Goal: Obtain resource: Download file/media

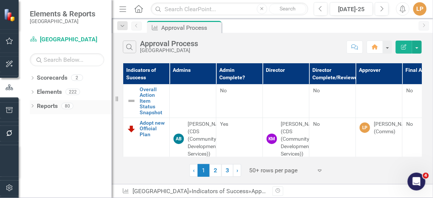
click at [33, 106] on icon "Dropdown" at bounding box center [32, 107] width 5 height 4
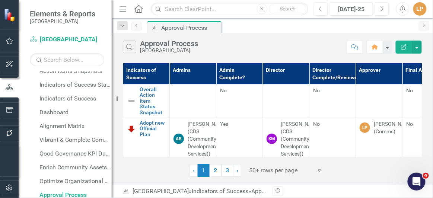
scroll to position [67, 0]
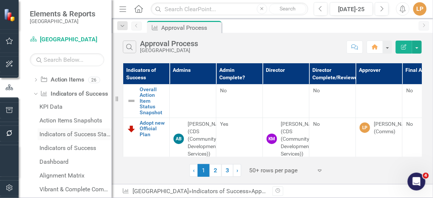
click at [58, 135] on div "Indicators of Success Status Snapshots" at bounding box center [75, 134] width 72 height 7
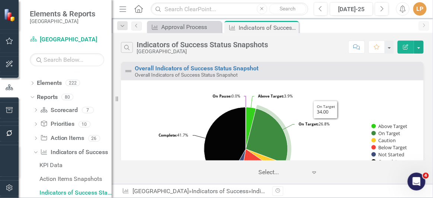
scroll to position [33, 0]
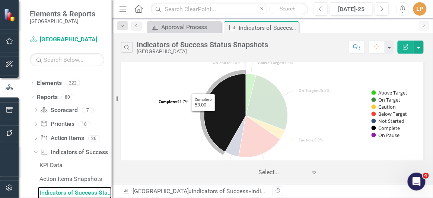
drag, startPoint x: 188, startPoint y: 98, endPoint x: 202, endPoint y: 158, distance: 61.5
click at [214, 143] on icon "Created with Highcharts 11.4.8 Chart context menu Above Target: 3.9% ​ Above Ta…" at bounding box center [270, 114] width 290 height 121
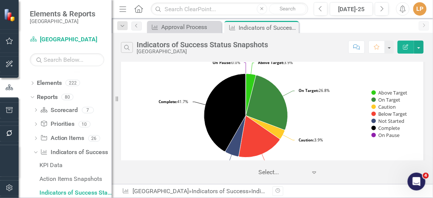
drag, startPoint x: 36, startPoint y: 73, endPoint x: 27, endPoint y: 169, distance: 96.4
click at [32, 75] on div "Dropdown Scorecards 2" at bounding box center [71, 70] width 82 height 14
click at [320, 13] on button "Previous" at bounding box center [321, 8] width 14 height 13
click at [320, 9] on icon "Previous" at bounding box center [320, 9] width 4 height 7
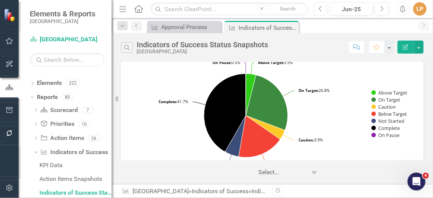
click at [320, 9] on icon "button" at bounding box center [319, 8] width 3 height 5
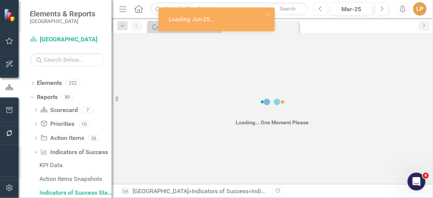
click at [319, 6] on icon "Previous" at bounding box center [320, 9] width 4 height 7
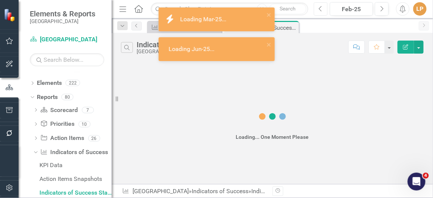
click at [319, 6] on icon "Previous" at bounding box center [320, 9] width 4 height 7
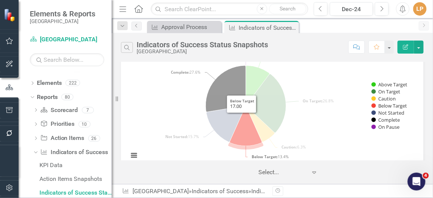
scroll to position [67, 0]
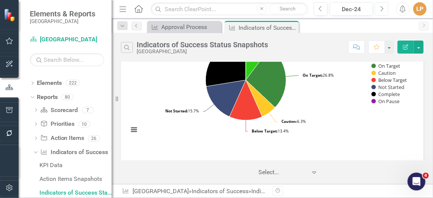
click at [380, 10] on icon "Next" at bounding box center [381, 9] width 4 height 7
click at [379, 10] on icon "Next" at bounding box center [381, 9] width 4 height 7
click at [379, 9] on button "Next" at bounding box center [382, 8] width 14 height 13
click at [378, 9] on button "Next" at bounding box center [382, 8] width 14 height 13
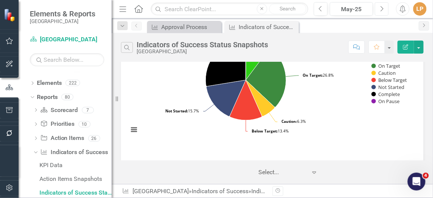
click at [381, 7] on icon "Next" at bounding box center [381, 9] width 4 height 7
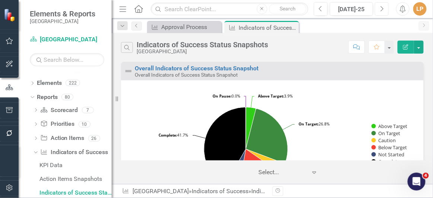
click at [368, 94] on rect "Interactive chart" at bounding box center [270, 148] width 290 height 121
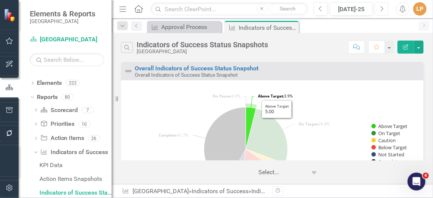
click at [267, 95] on tspan "Above Target:" at bounding box center [271, 95] width 26 height 5
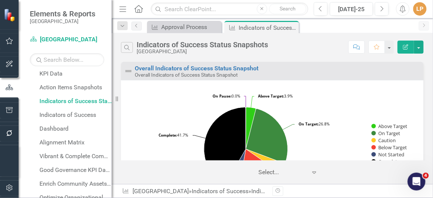
scroll to position [110, 0]
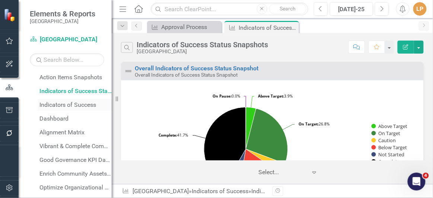
click at [55, 109] on link "Indicators of Success" at bounding box center [75, 105] width 74 height 12
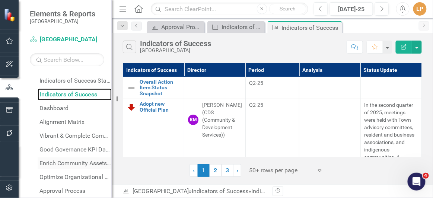
scroll to position [125, 0]
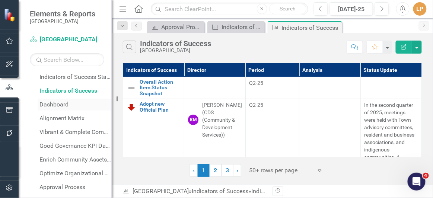
drag, startPoint x: 49, startPoint y: 103, endPoint x: 70, endPoint y: 103, distance: 20.1
click at [50, 103] on div "Dashboard" at bounding box center [75, 104] width 72 height 7
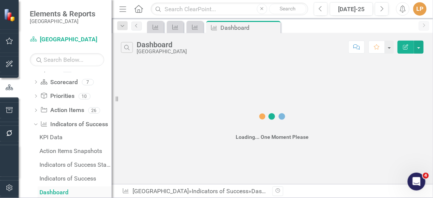
scroll to position [37, 0]
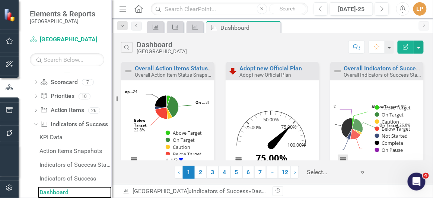
click at [342, 159] on button "View chart menu, Chart" at bounding box center [343, 159] width 10 height 10
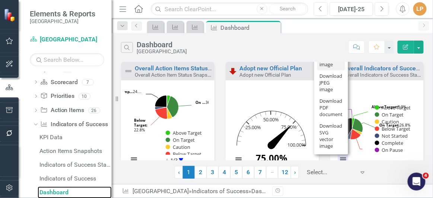
click at [324, 67] on li "Download PNG image" at bounding box center [331, 57] width 28 height 25
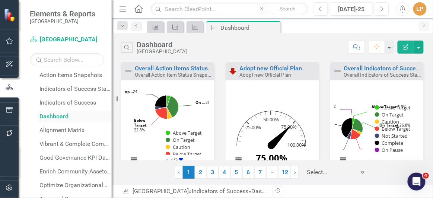
scroll to position [105, 0]
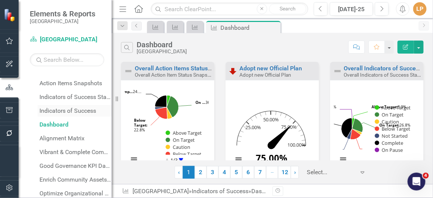
drag, startPoint x: 49, startPoint y: 109, endPoint x: 103, endPoint y: 108, distance: 53.6
click at [49, 109] on div "Indicators of Success" at bounding box center [75, 111] width 72 height 7
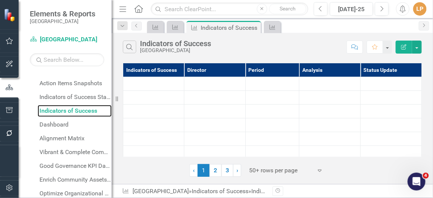
scroll to position [23, 0]
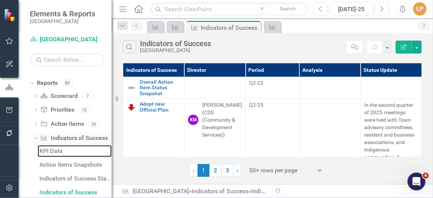
drag, startPoint x: 47, startPoint y: 150, endPoint x: 63, endPoint y: 141, distance: 18.6
click at [46, 150] on div "KPI Data" at bounding box center [75, 151] width 72 height 7
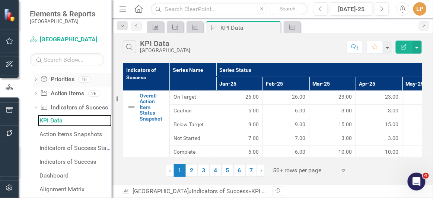
scroll to position [67, 0]
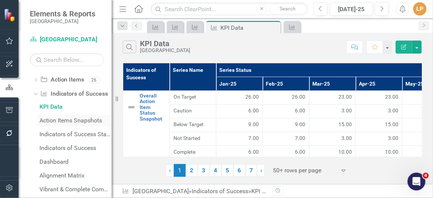
click at [53, 123] on div "Action Items Snapshots" at bounding box center [75, 120] width 72 height 7
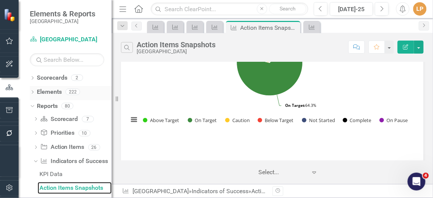
scroll to position [879, 0]
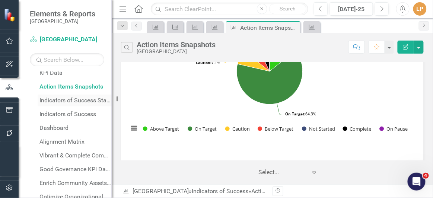
click at [48, 99] on div "Indicators of Success Status Snapshots" at bounding box center [75, 100] width 72 height 7
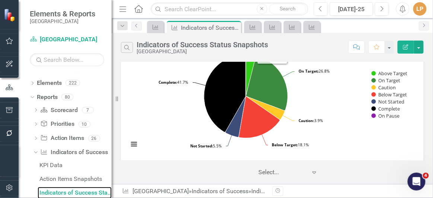
scroll to position [101, 0]
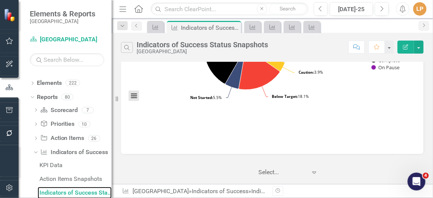
click at [138, 97] on button "View chart menu, Chart" at bounding box center [133, 95] width 10 height 10
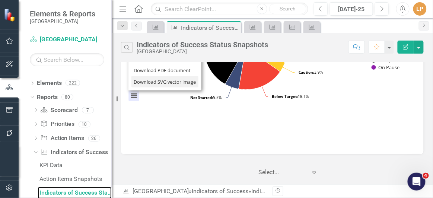
drag, startPoint x: 147, startPoint y: 81, endPoint x: 148, endPoint y: 73, distance: 8.6
click at [147, 82] on li "Download SVG vector image" at bounding box center [164, 82] width 67 height 12
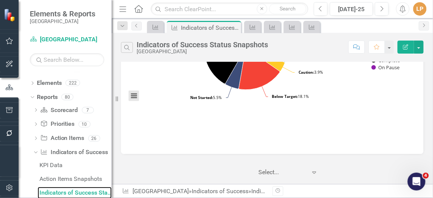
click at [135, 97] on button "View chart menu, Chart" at bounding box center [133, 95] width 10 height 10
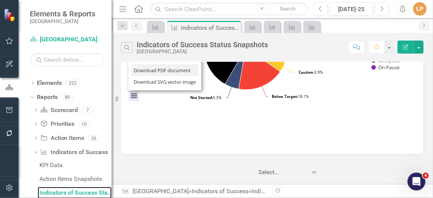
drag, startPoint x: 166, startPoint y: 70, endPoint x: 243, endPoint y: 78, distance: 77.4
click at [166, 70] on li "Download PDF document" at bounding box center [164, 70] width 67 height 12
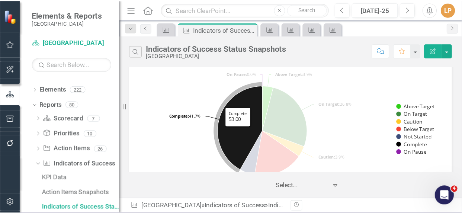
scroll to position [33, 0]
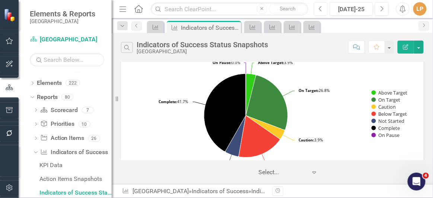
click at [323, 6] on icon "Previous" at bounding box center [320, 9] width 4 height 7
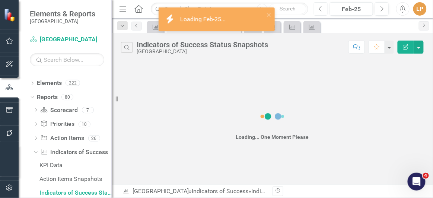
click at [323, 6] on icon "Previous" at bounding box center [320, 9] width 4 height 7
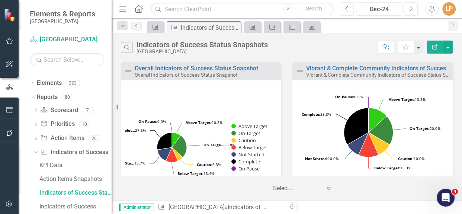
scroll to position [9, 0]
